Goal: Transaction & Acquisition: Purchase product/service

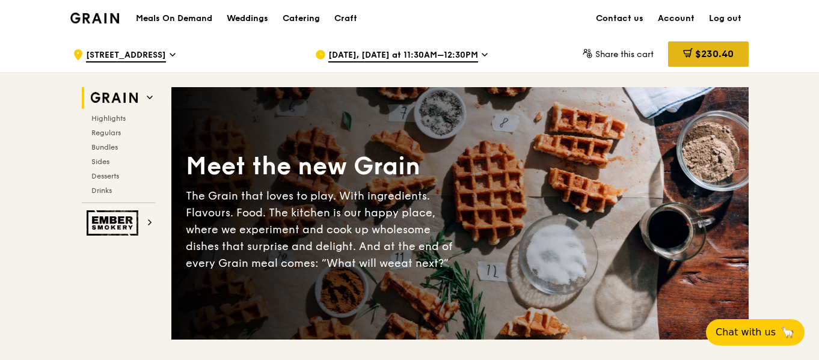
click at [723, 55] on span "$230.40" at bounding box center [714, 53] width 38 height 11
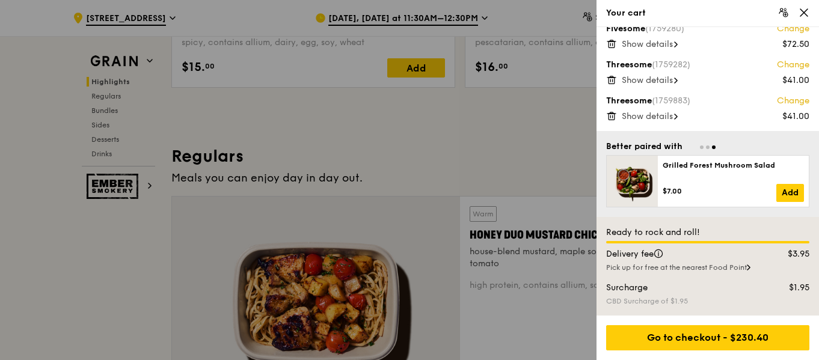
scroll to position [721, 0]
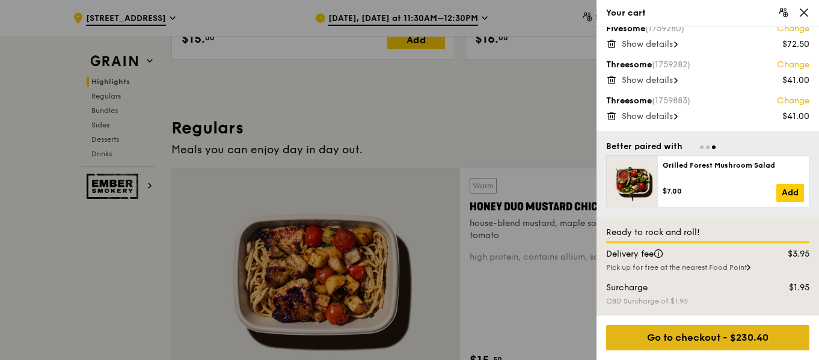
click at [739, 331] on div "Go to checkout - $230.40" at bounding box center [707, 337] width 203 height 25
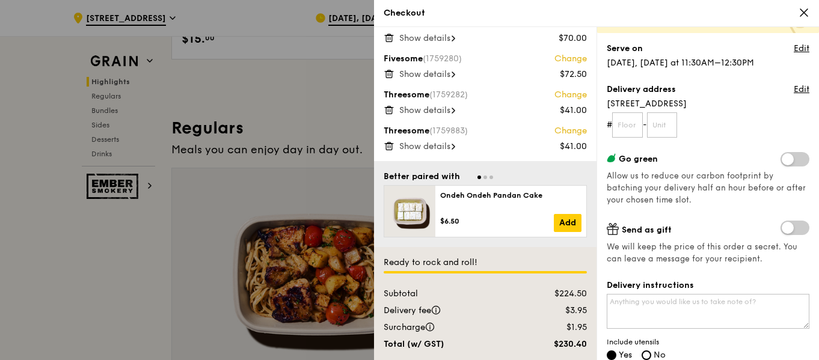
scroll to position [120, 0]
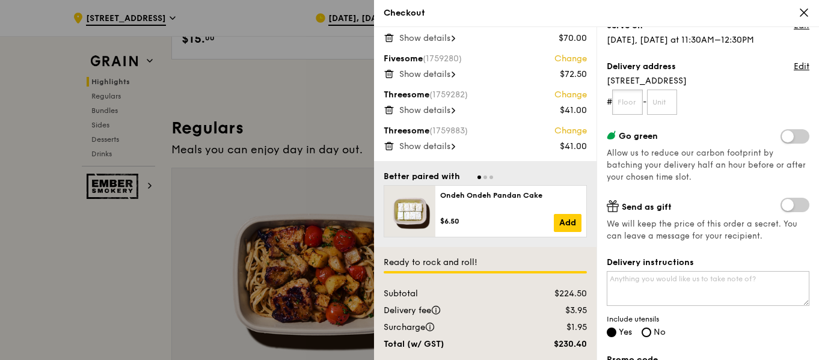
click at [634, 100] on input "text" at bounding box center [627, 102] width 31 height 25
type input "18"
click at [661, 109] on input "text" at bounding box center [662, 102] width 31 height 25
type input "0"
click at [745, 90] on form "# 18 -" at bounding box center [707, 102] width 203 height 25
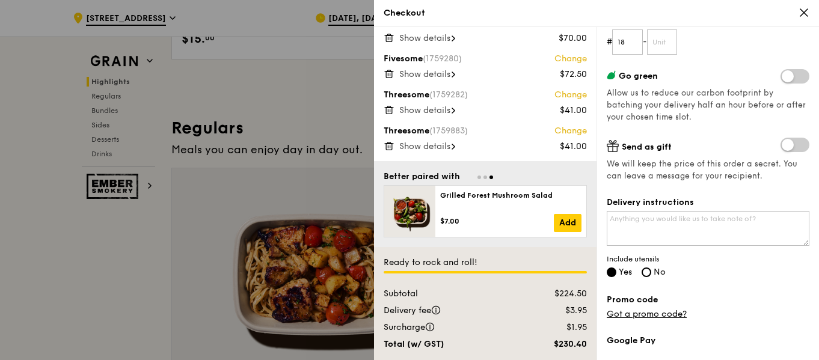
scroll to position [240, 0]
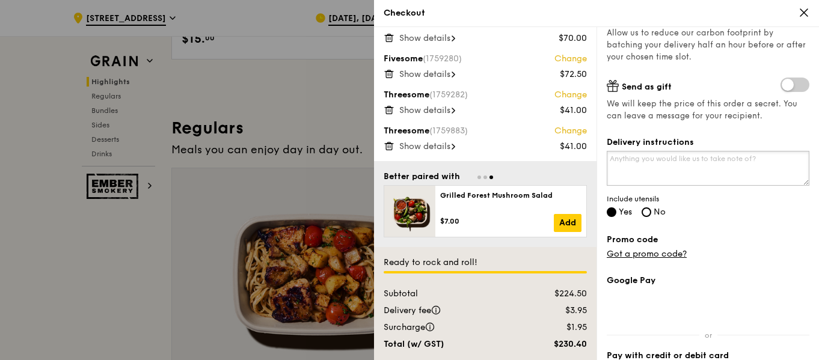
click at [722, 173] on textarea "Delivery instructions" at bounding box center [707, 168] width 203 height 35
type textarea "P"
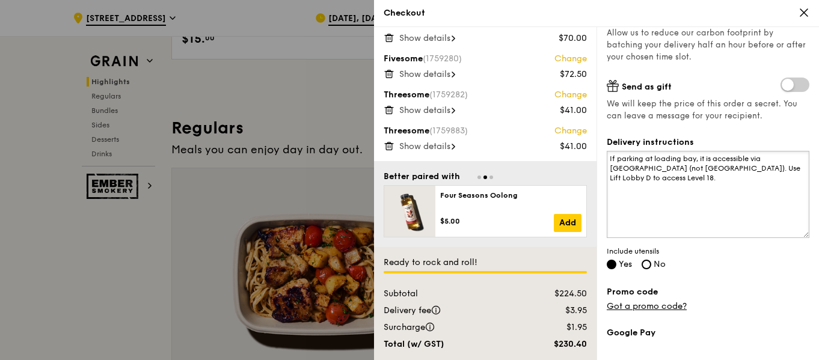
drag, startPoint x: 798, startPoint y: 184, endPoint x: 774, endPoint y: 222, distance: 44.5
click at [792, 238] on textarea "If parking at loading bay, it is accessible via [GEOGRAPHIC_DATA] (not [GEOGRAP…" at bounding box center [707, 194] width 203 height 87
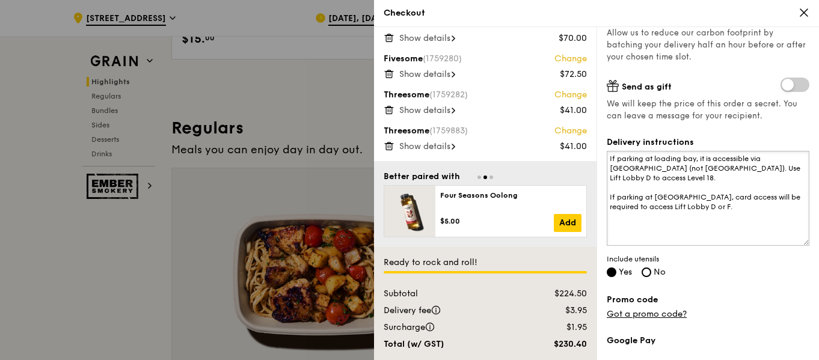
click at [743, 175] on textarea "If parking at loading bay, it is accessible via [GEOGRAPHIC_DATA] (not [GEOGRAP…" at bounding box center [707, 198] width 203 height 95
click at [738, 205] on textarea "If parking at loading bay, it is accessible via [GEOGRAPHIC_DATA] (not [GEOGRAP…" at bounding box center [707, 198] width 203 height 95
click at [680, 203] on textarea "If parking at loading bay, it is accessible via [GEOGRAPHIC_DATA] (not [GEOGRAP…" at bounding box center [707, 198] width 203 height 95
click at [680, 196] on textarea "If parking at loading bay, it is accessible via [GEOGRAPHIC_DATA] (not [GEOGRAP…" at bounding box center [707, 198] width 203 height 95
click at [754, 213] on textarea "If parking at loading bay, it is accessible via [GEOGRAPHIC_DATA] (not [GEOGRAP…" at bounding box center [707, 198] width 203 height 95
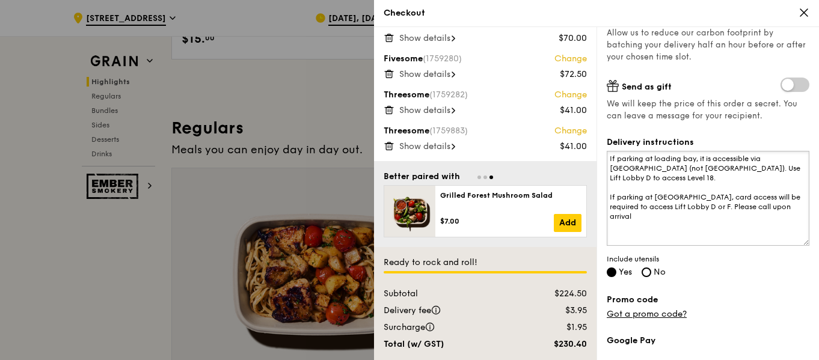
drag, startPoint x: 786, startPoint y: 210, endPoint x: 697, endPoint y: 211, distance: 89.0
click at [697, 211] on textarea "If parking at loading bay, it is accessible via [GEOGRAPHIC_DATA] (not [GEOGRAP…" at bounding box center [707, 198] width 203 height 95
click at [793, 208] on textarea "If parking at loading bay, it is accessible via [GEOGRAPHIC_DATA] (not [GEOGRAP…" at bounding box center [707, 198] width 203 height 95
click at [697, 210] on textarea "If parking at loading bay, it is accessible via [GEOGRAPHIC_DATA] (not [GEOGRAP…" at bounding box center [707, 198] width 203 height 95
click at [650, 224] on textarea "If parking at loading bay, it is accessible via [GEOGRAPHIC_DATA] (not [GEOGRAP…" at bounding box center [707, 198] width 203 height 95
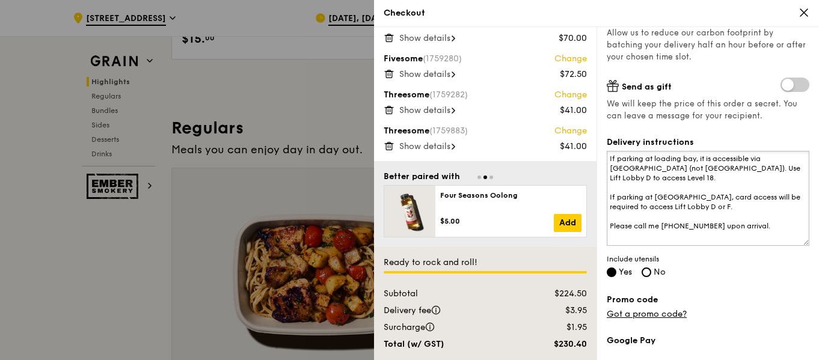
click at [658, 229] on textarea "If parking at loading bay, it is accessible via [GEOGRAPHIC_DATA] (not [GEOGRAP…" at bounding box center [707, 198] width 203 height 95
click at [778, 225] on textarea "If parking at loading bay, it is accessible via [GEOGRAPHIC_DATA] (not [GEOGRAP…" at bounding box center [707, 198] width 203 height 95
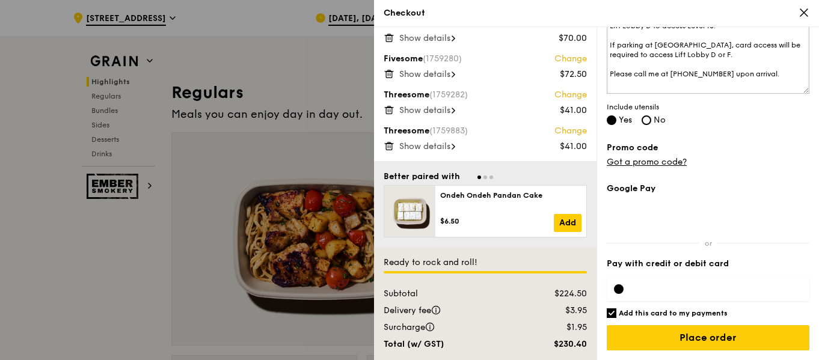
scroll to position [781, 0]
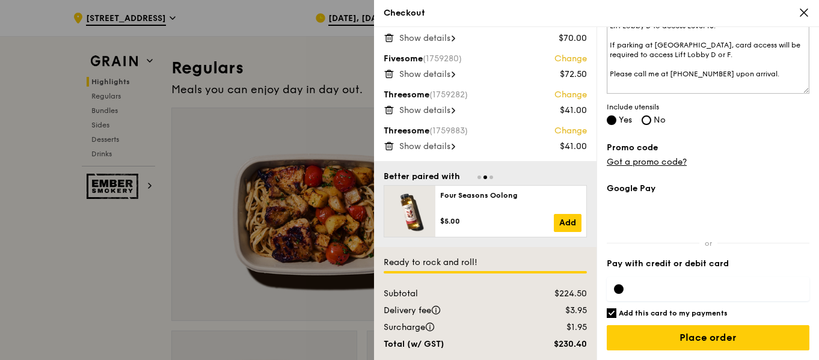
type textarea "If parking at loading bay, it is accessible via [GEOGRAPHIC_DATA] (not [GEOGRAP…"
click at [655, 308] on h6 "Add this card to my payments" at bounding box center [672, 313] width 109 height 10
click at [616, 308] on input "Add this card to my payments" at bounding box center [611, 313] width 10 height 10
checkbox input "false"
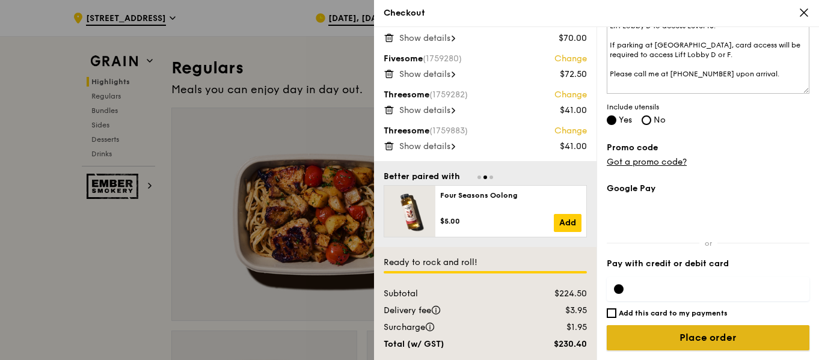
click at [669, 338] on input "Place order" at bounding box center [707, 337] width 203 height 25
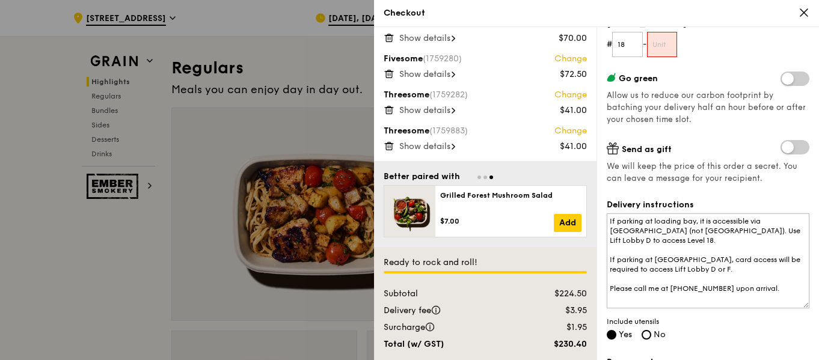
scroll to position [118, 0]
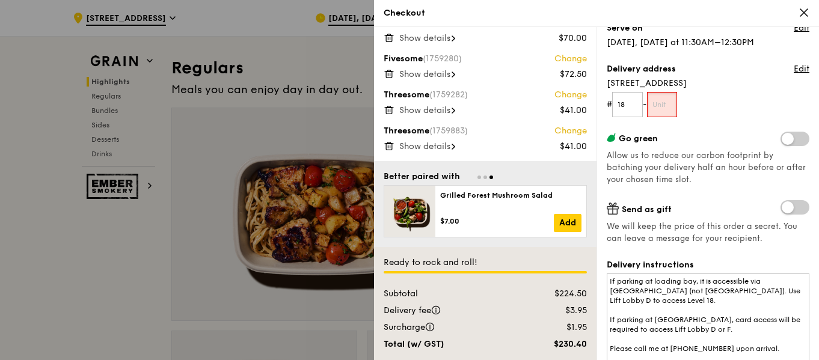
click at [669, 101] on input "text" at bounding box center [662, 104] width 31 height 25
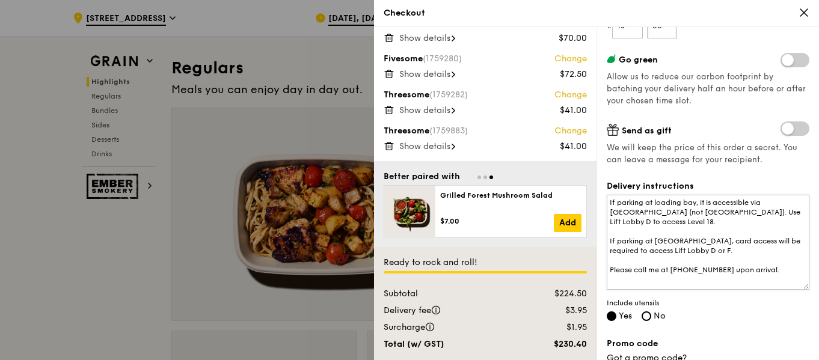
scroll to position [392, 0]
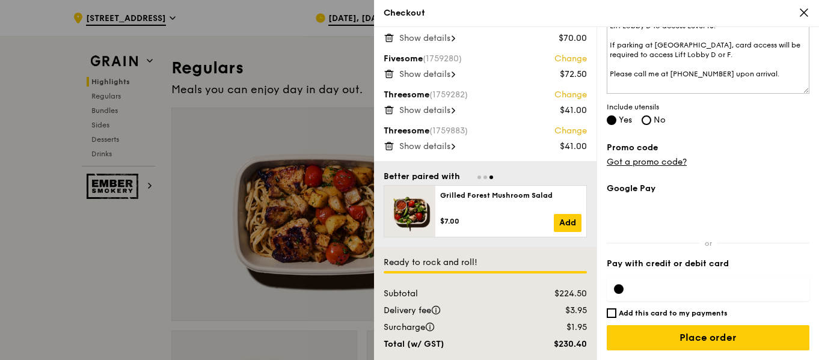
click at [665, 325] on div "Google Pay Pay with credit or debit card Add this card to my payments Ready to …" at bounding box center [707, 271] width 203 height 177
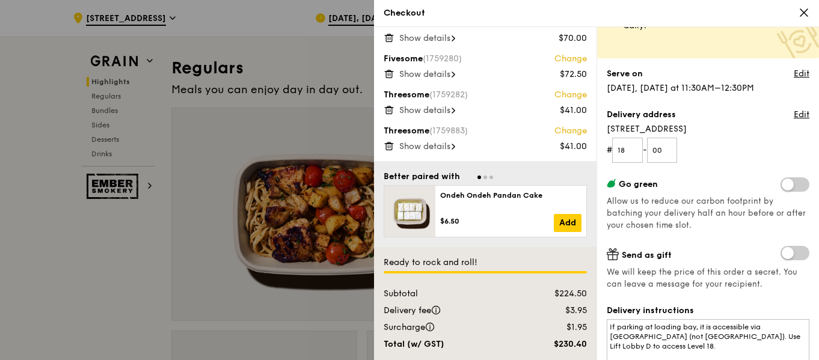
scroll to position [0, 0]
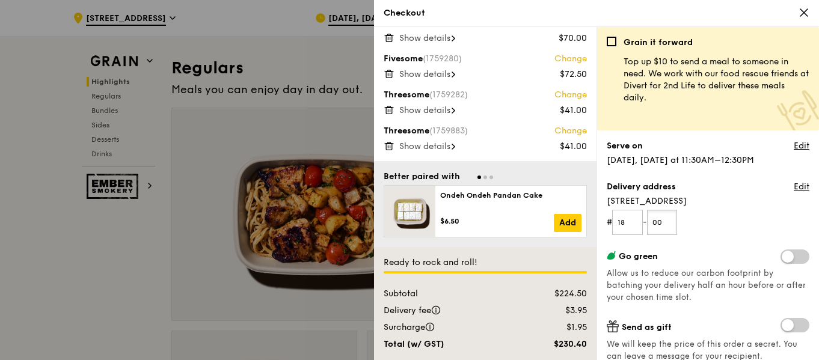
drag, startPoint x: 671, startPoint y: 222, endPoint x: 655, endPoint y: 221, distance: 16.9
click at [655, 221] on input "00" at bounding box center [662, 222] width 31 height 25
type input "01"
click at [766, 215] on form "# 18 - 01" at bounding box center [707, 222] width 203 height 25
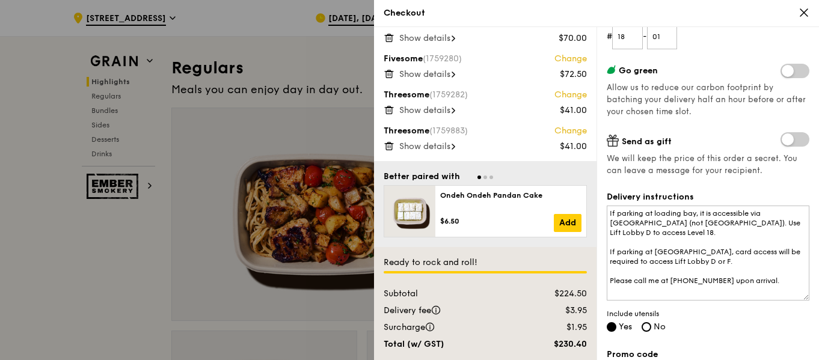
scroll to position [392, 0]
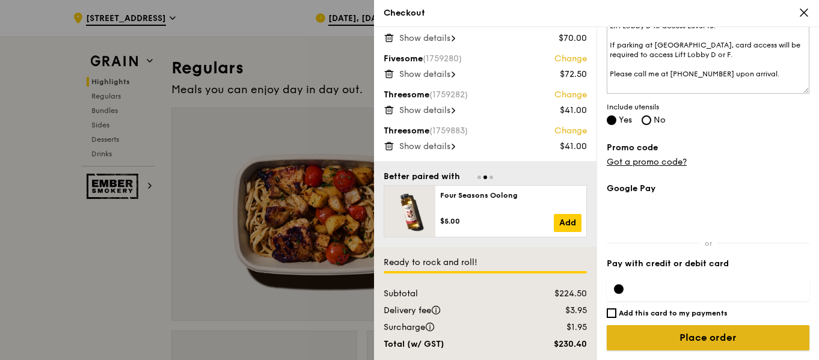
click at [698, 337] on input "Place order" at bounding box center [707, 337] width 203 height 25
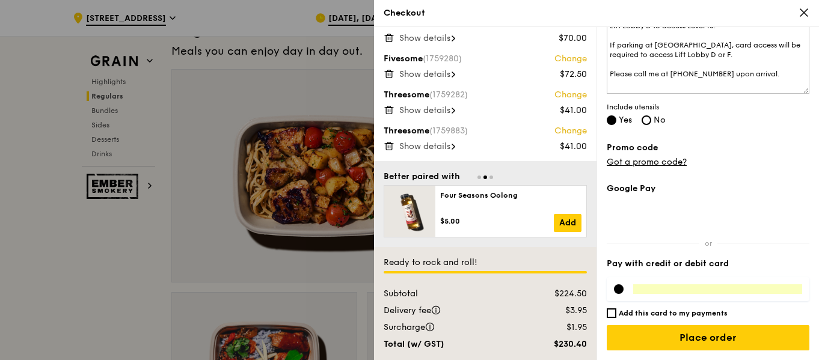
scroll to position [841, 0]
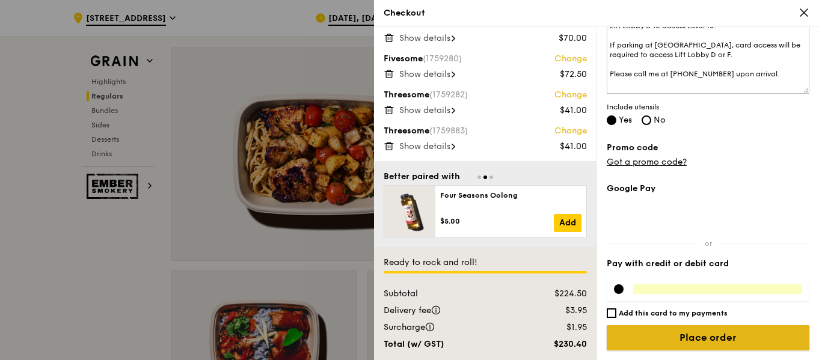
click at [695, 335] on input "Place order" at bounding box center [707, 337] width 203 height 25
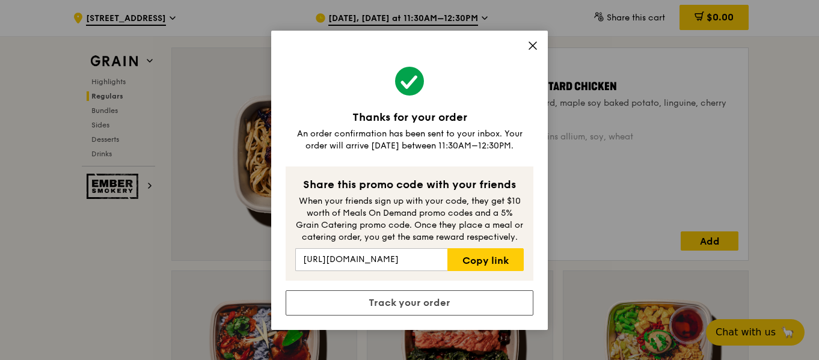
click at [537, 50] on icon at bounding box center [532, 45] width 11 height 11
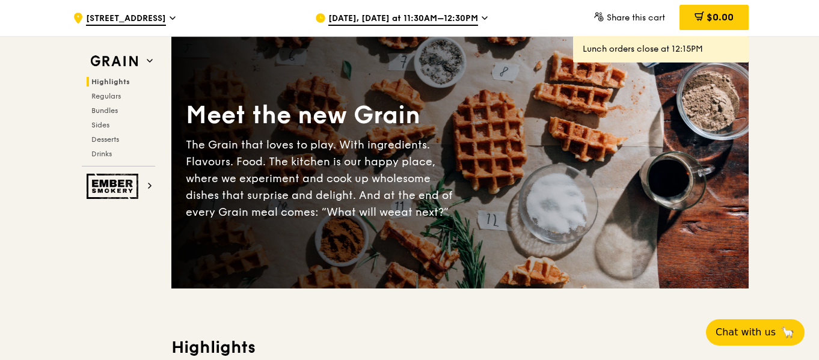
scroll to position [0, 0]
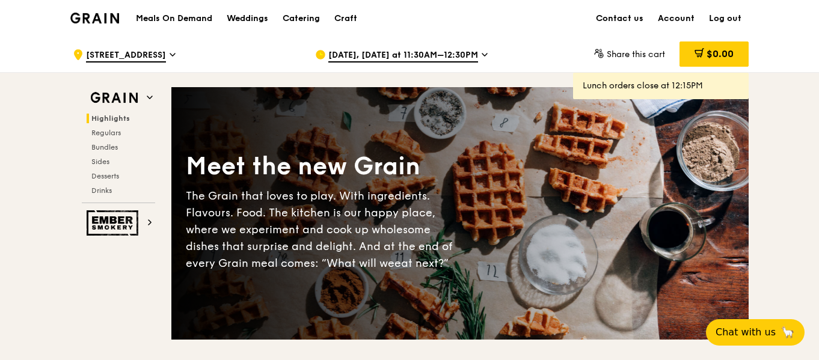
click at [169, 52] on icon at bounding box center [172, 54] width 6 height 11
